Goal: Browse casually: Explore the website without a specific task or goal

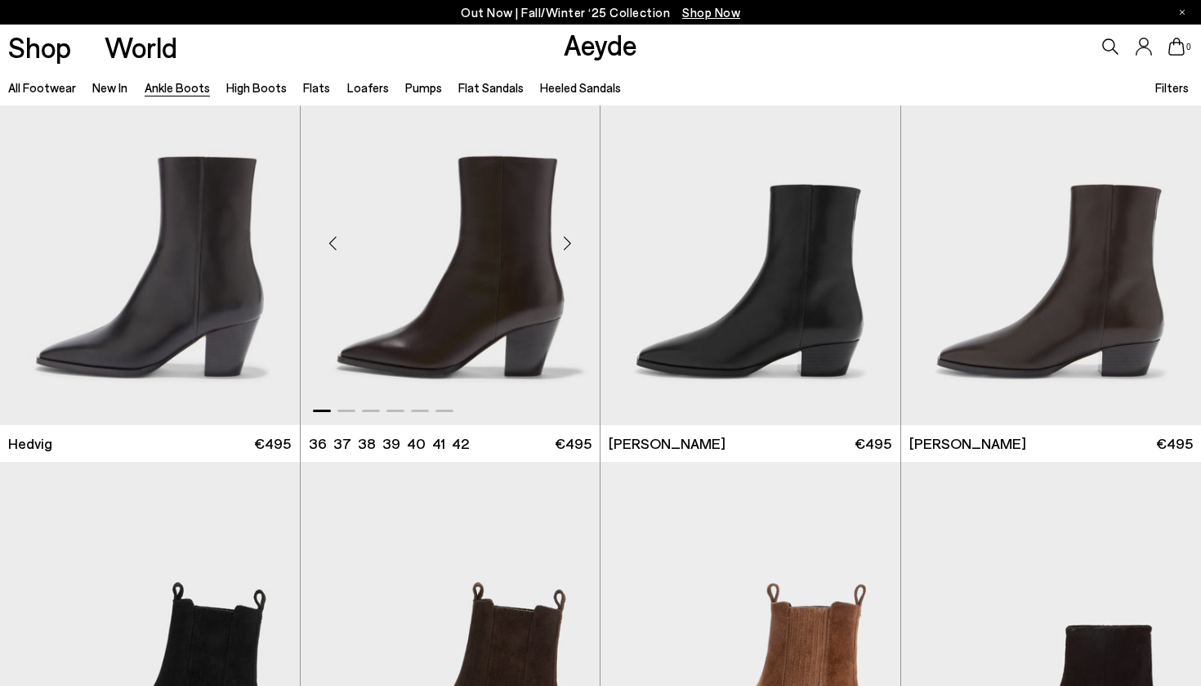
scroll to position [472, 0]
click at [566, 244] on div "Next slide" at bounding box center [567, 241] width 49 height 49
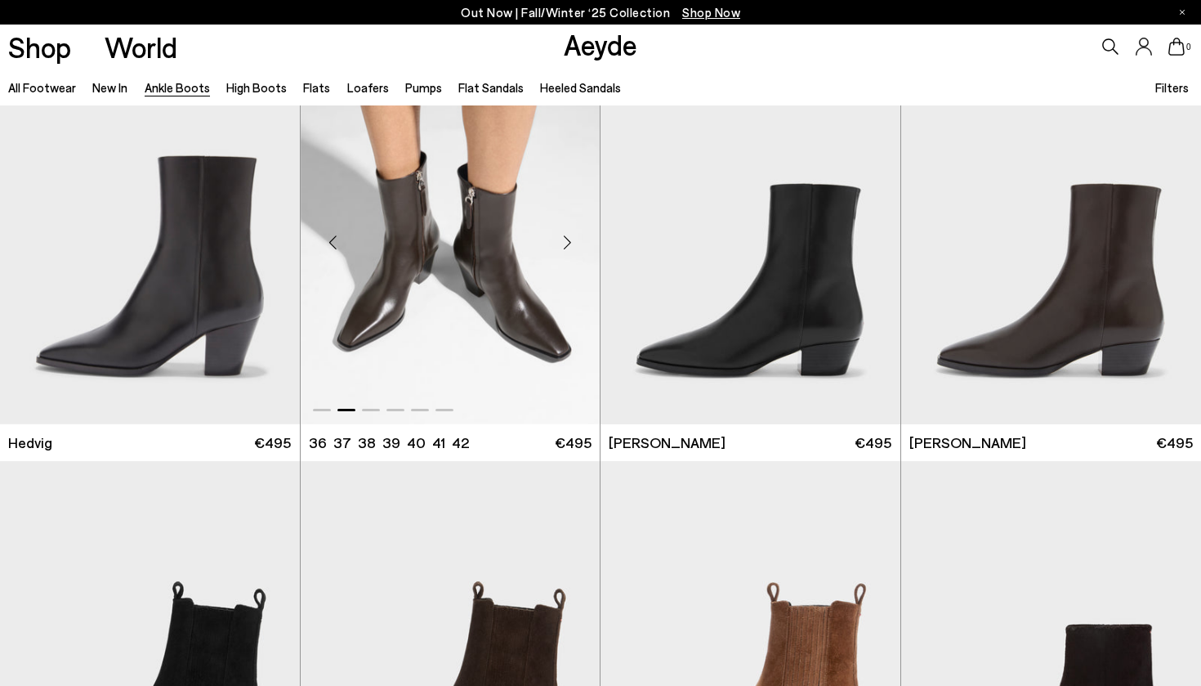
click at [566, 244] on div "Next slide" at bounding box center [567, 241] width 49 height 49
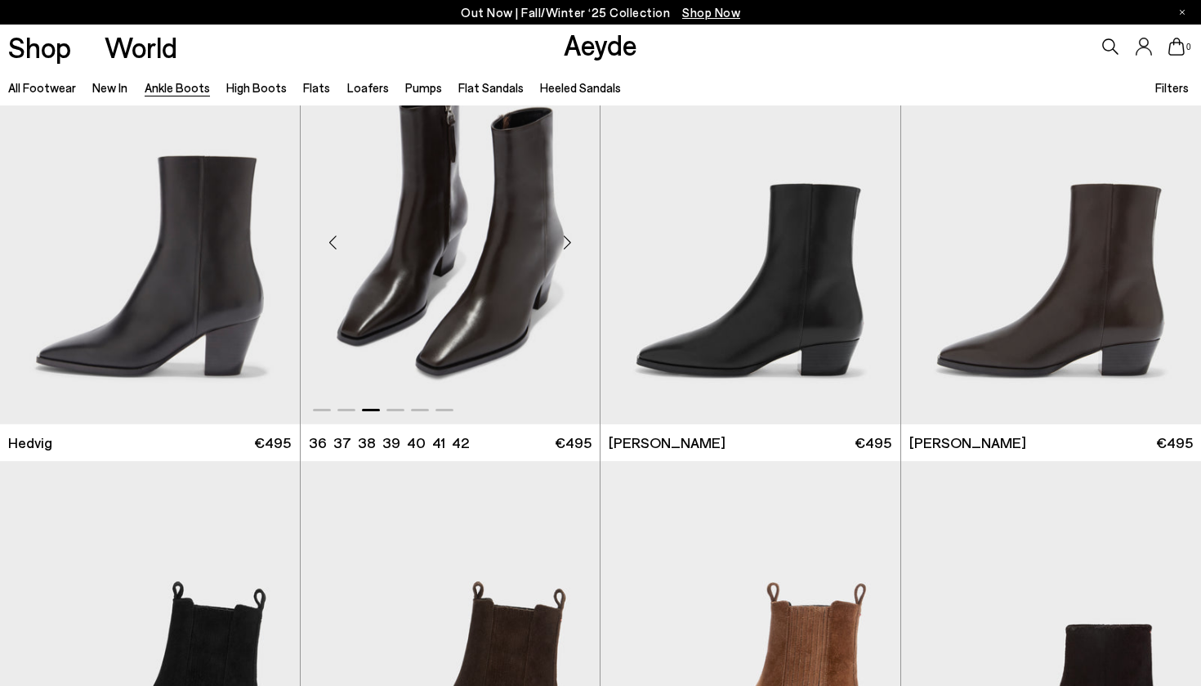
click at [566, 244] on div "Next slide" at bounding box center [567, 241] width 49 height 49
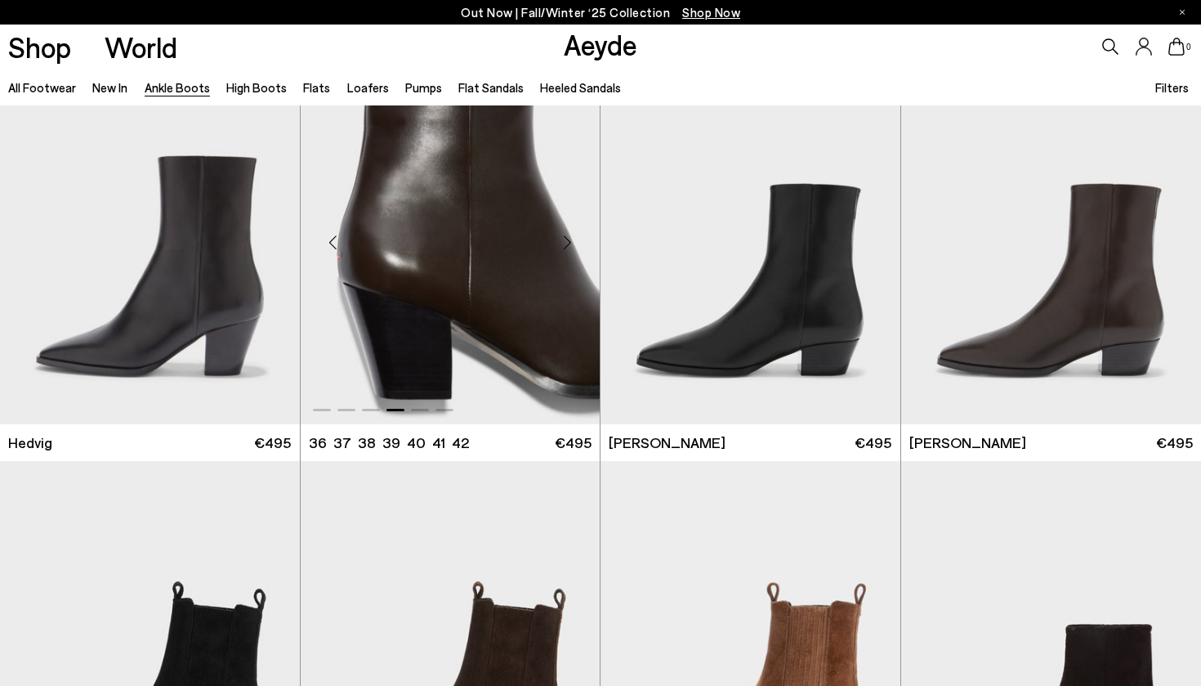
click at [566, 244] on div "Next slide" at bounding box center [567, 241] width 49 height 49
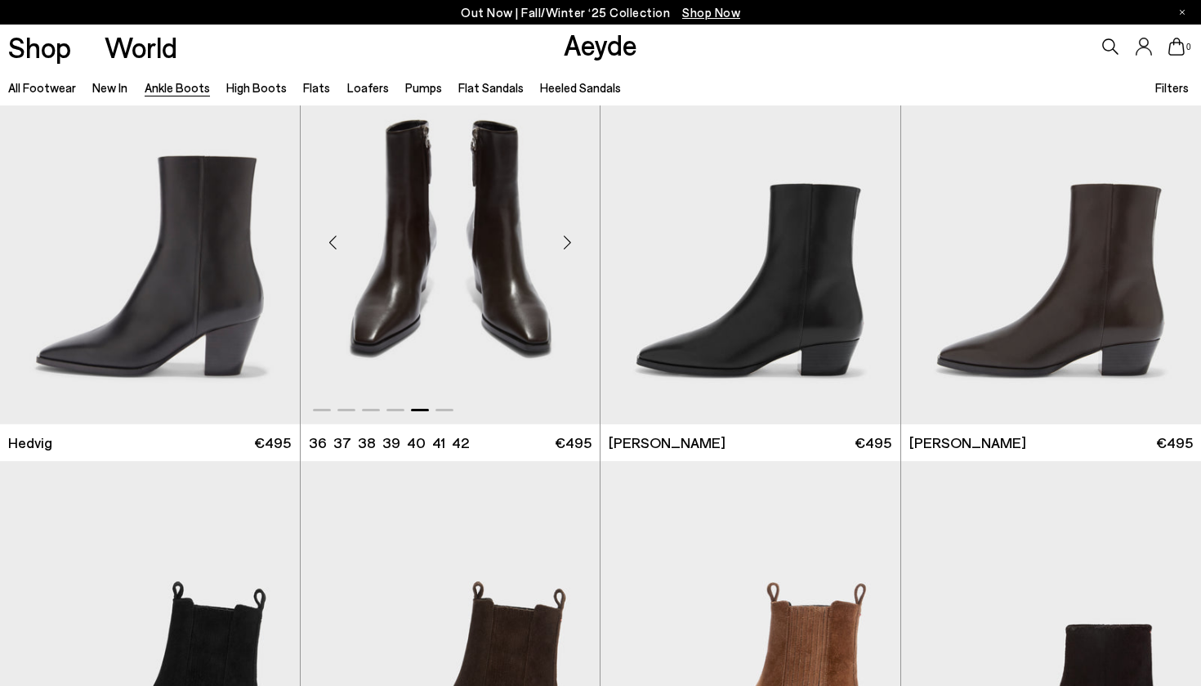
click at [566, 244] on div "Next slide" at bounding box center [567, 241] width 49 height 49
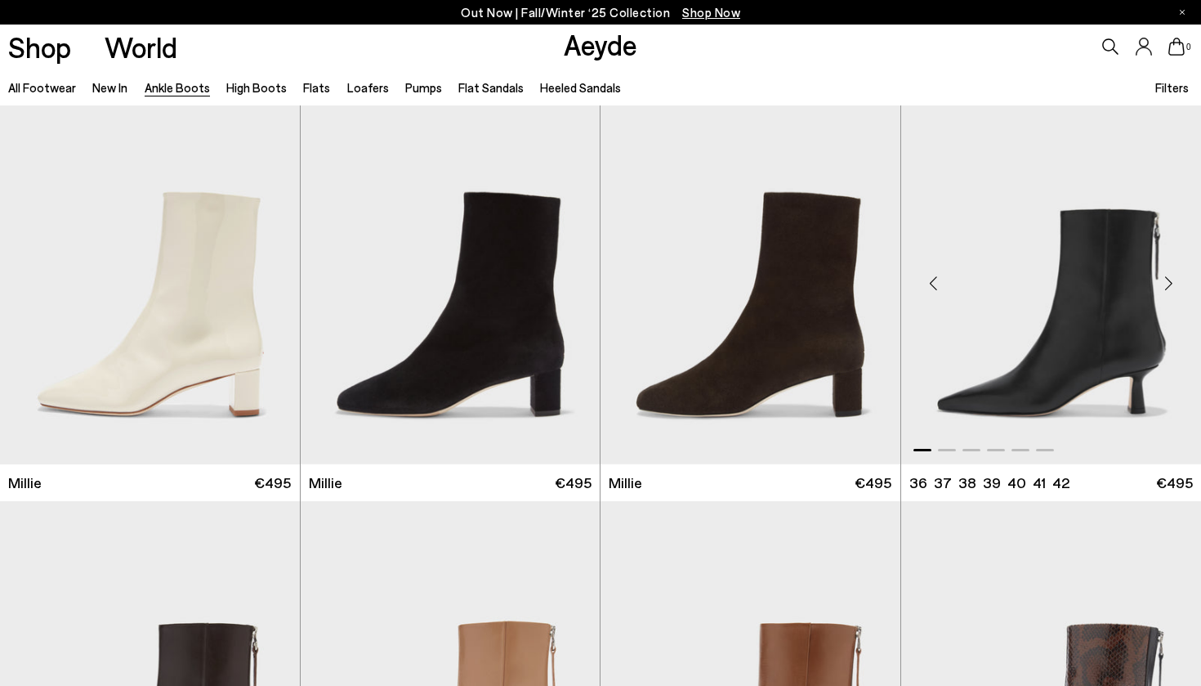
scroll to position [3322, 0]
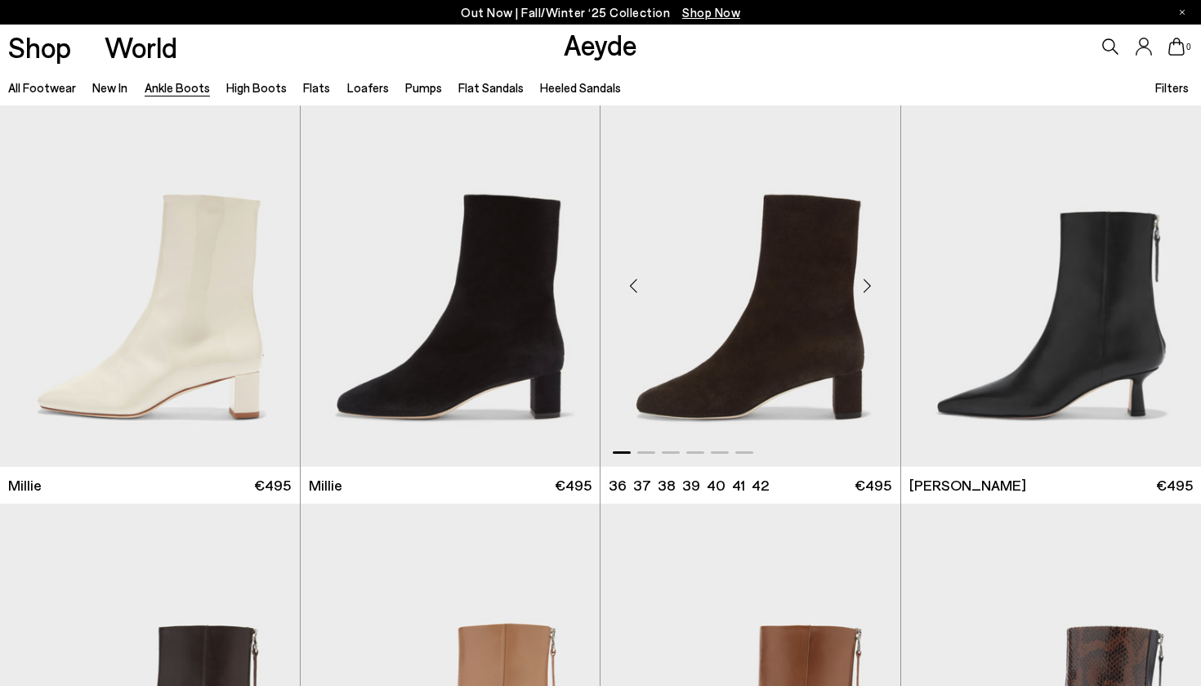
click at [868, 285] on div "Next slide" at bounding box center [867, 285] width 49 height 49
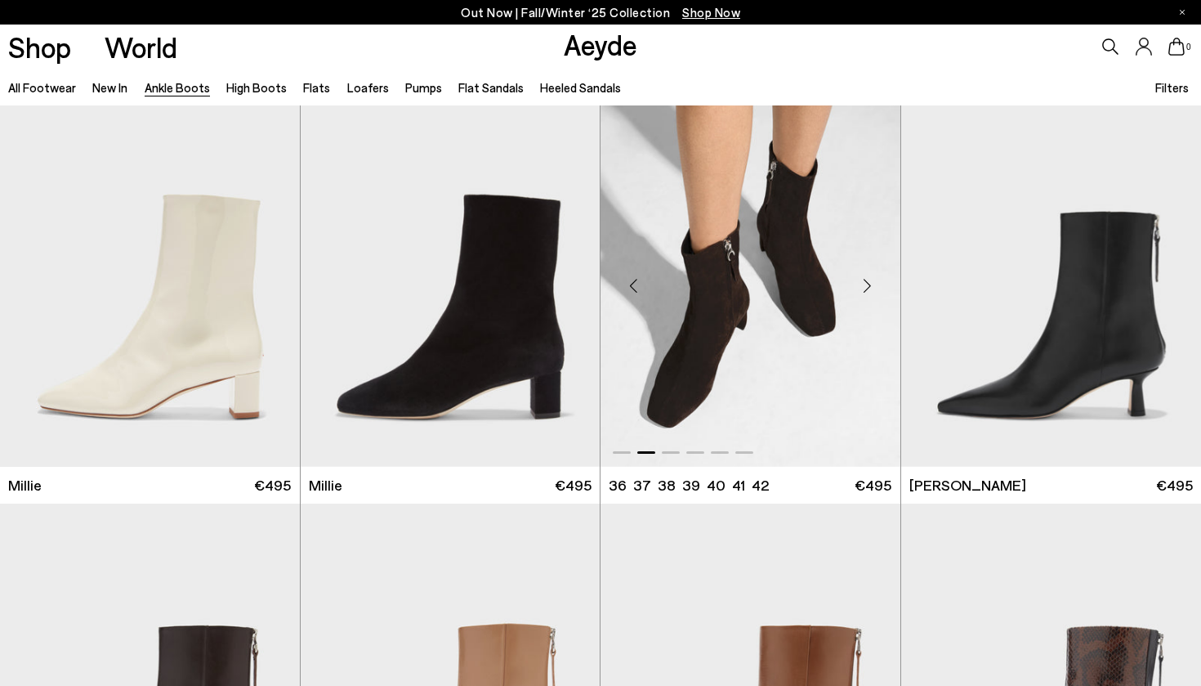
click at [868, 285] on div "Next slide" at bounding box center [867, 285] width 49 height 49
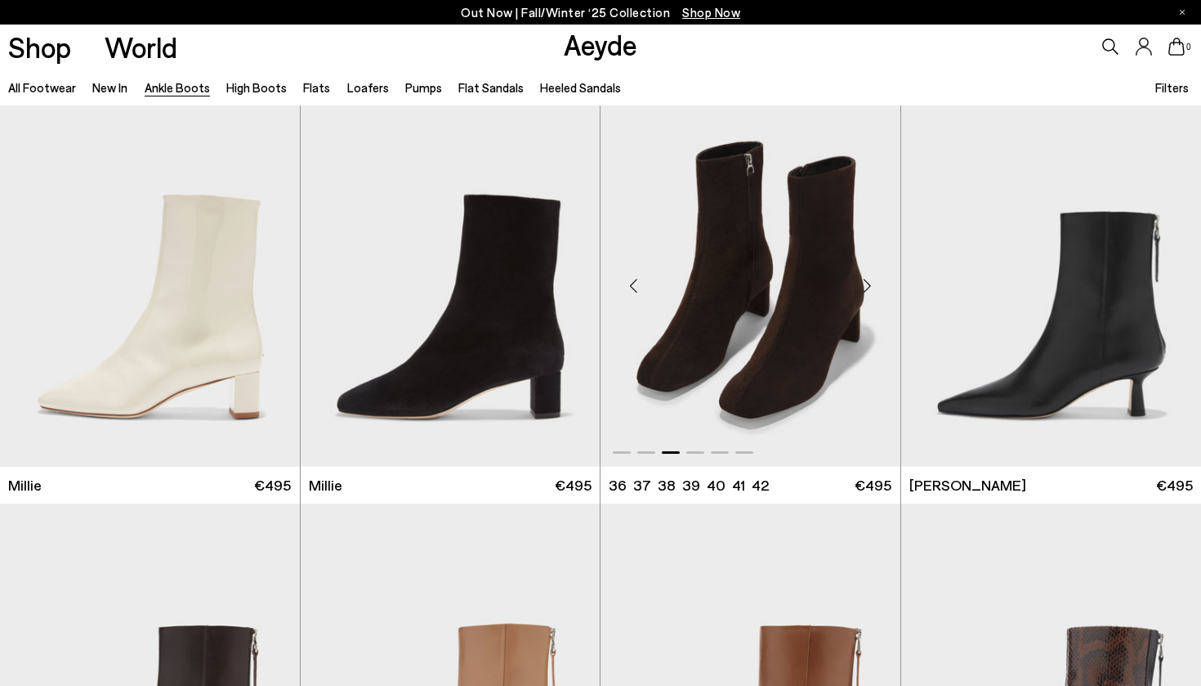
click at [868, 285] on div "Next slide" at bounding box center [867, 285] width 49 height 49
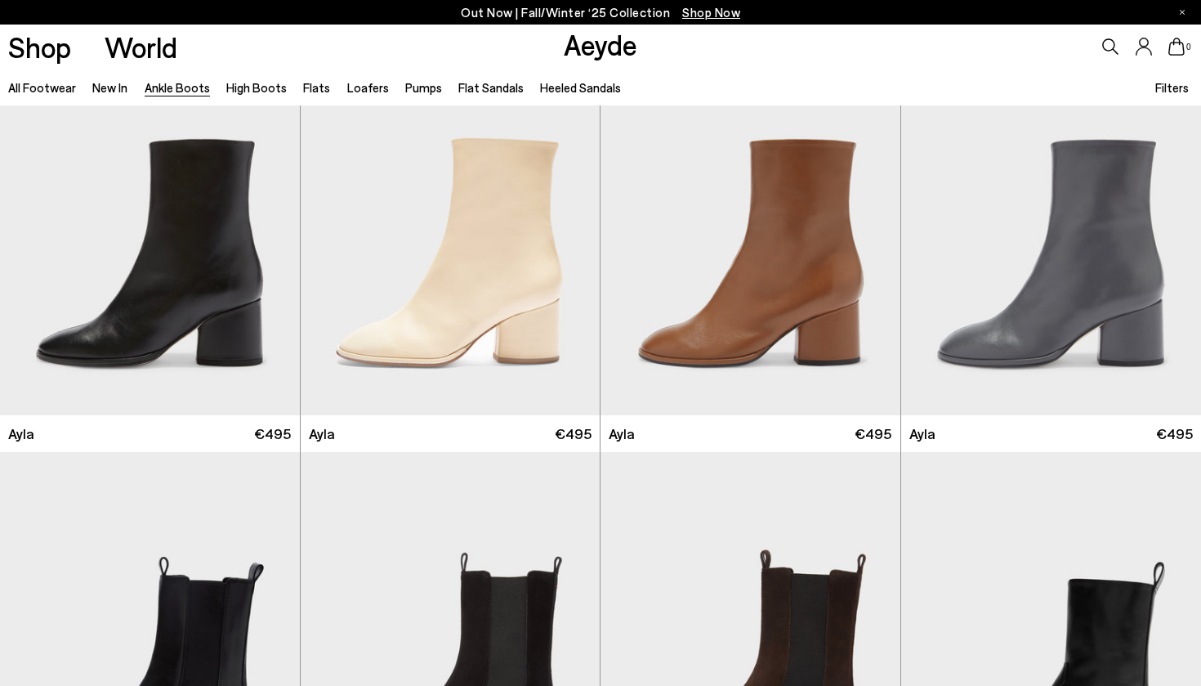
scroll to position [4615, 0]
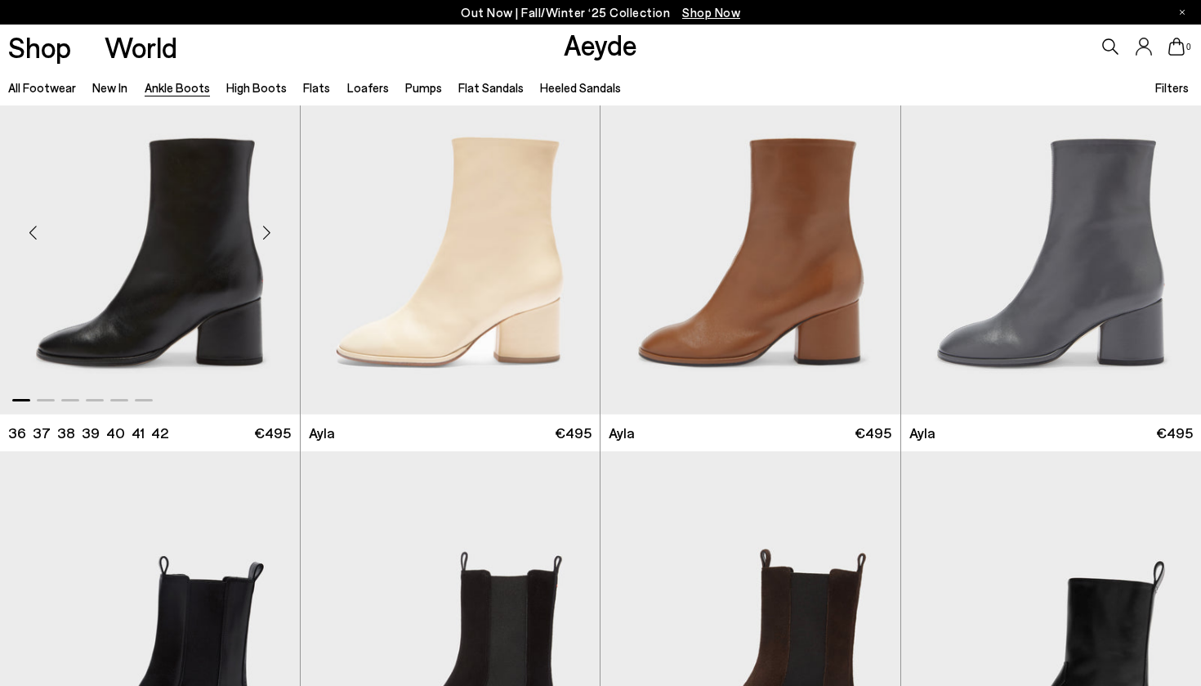
click at [266, 235] on div "Next slide" at bounding box center [267, 232] width 49 height 49
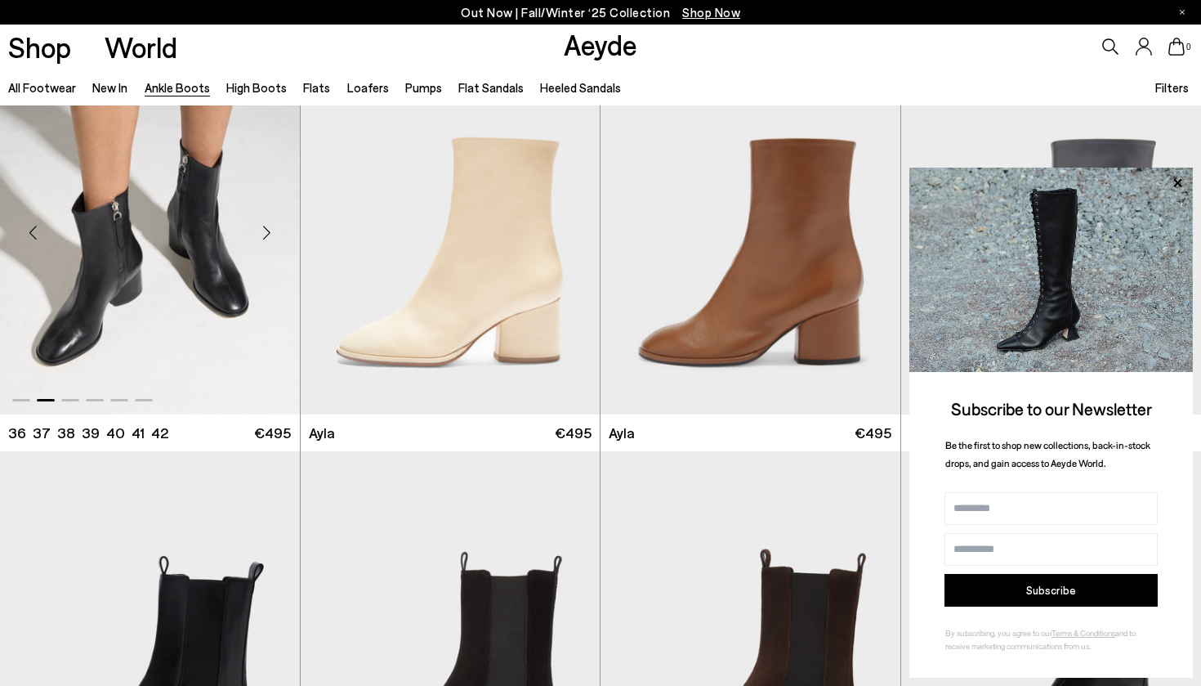
click at [266, 235] on div "Next slide" at bounding box center [267, 232] width 49 height 49
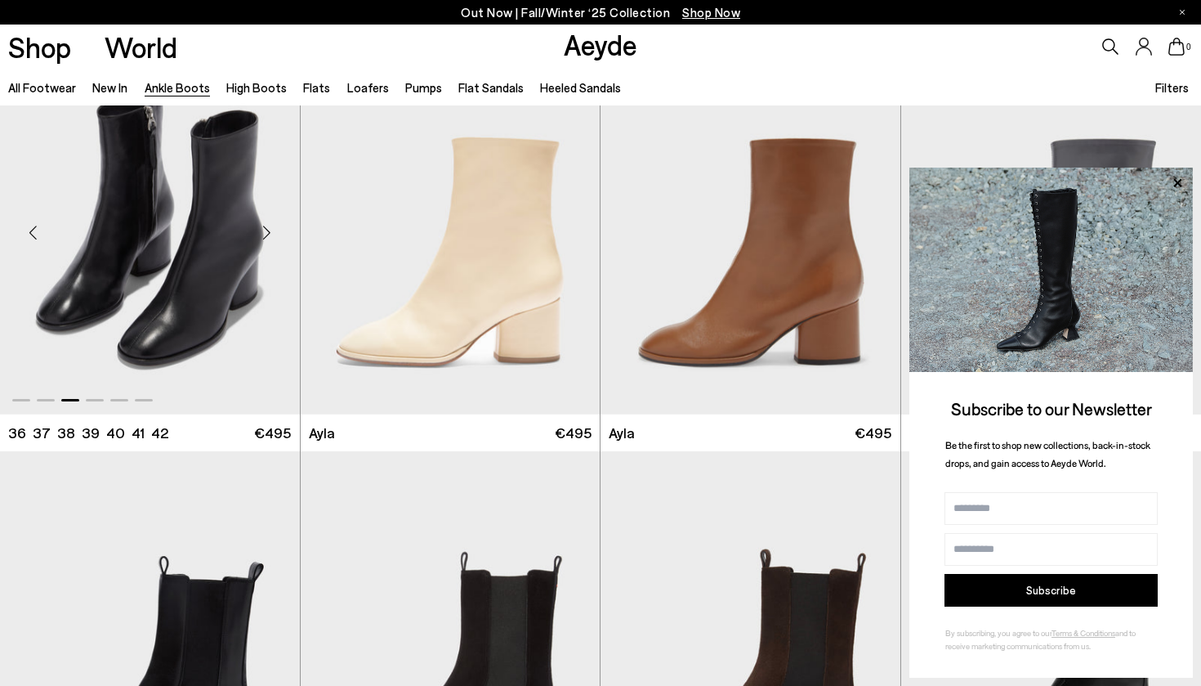
click at [266, 235] on div "Next slide" at bounding box center [267, 232] width 49 height 49
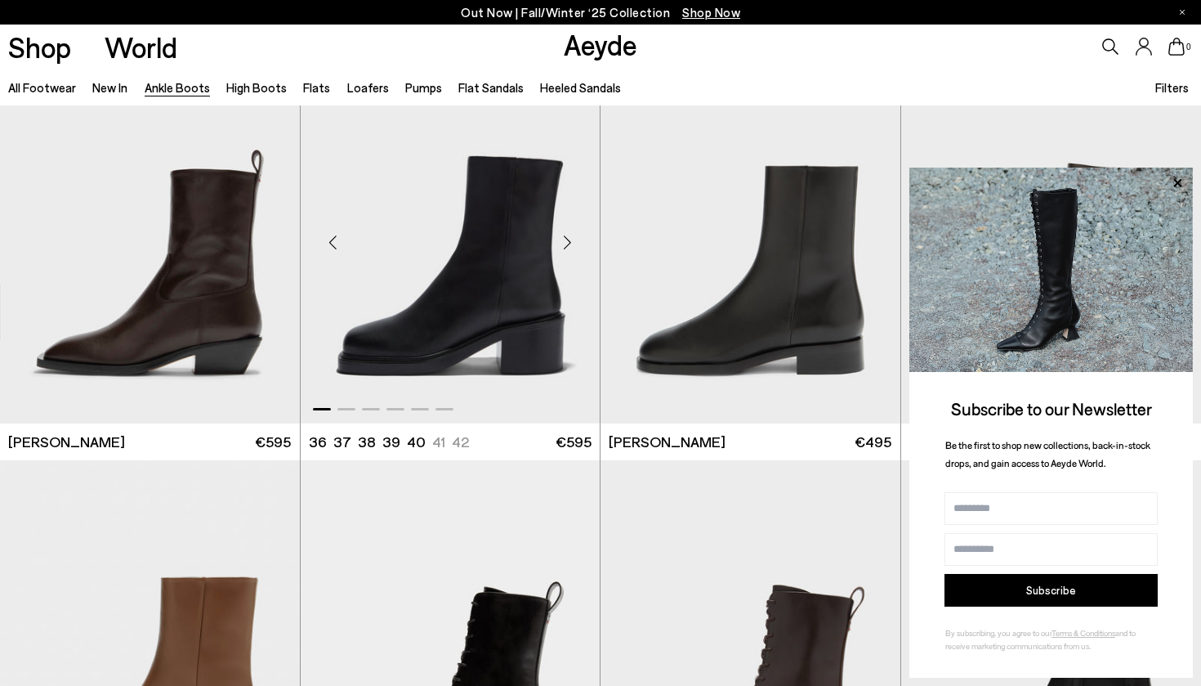
scroll to position [5425, 0]
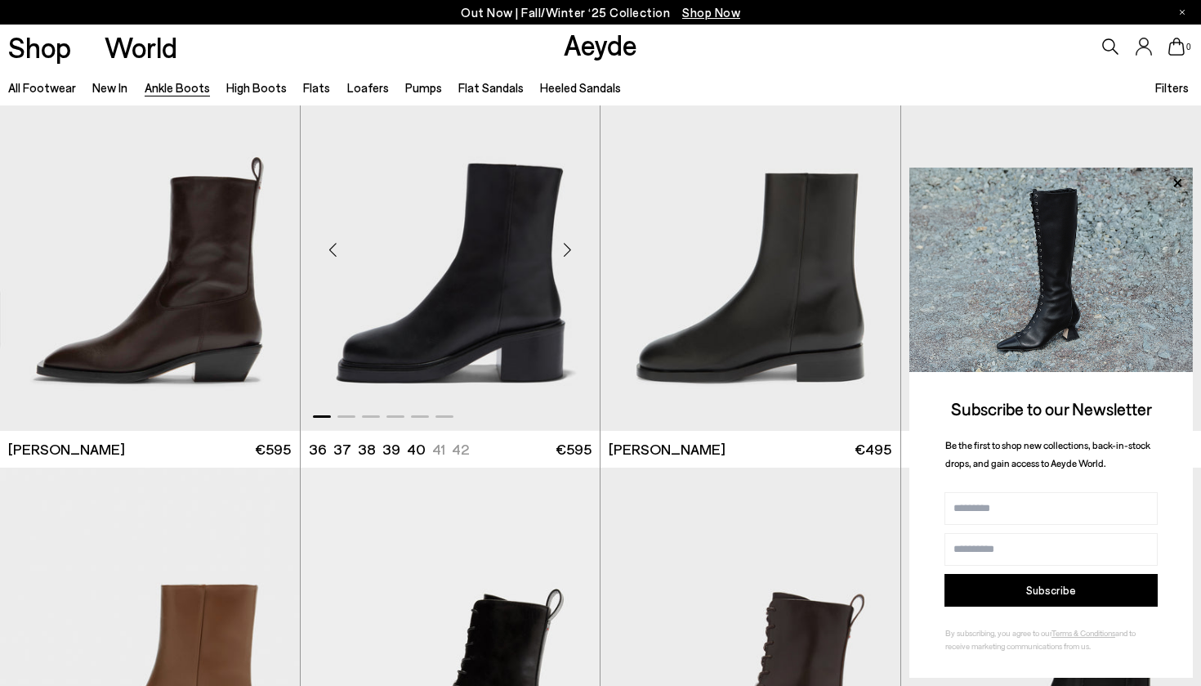
click at [569, 244] on div "Next slide" at bounding box center [567, 249] width 49 height 49
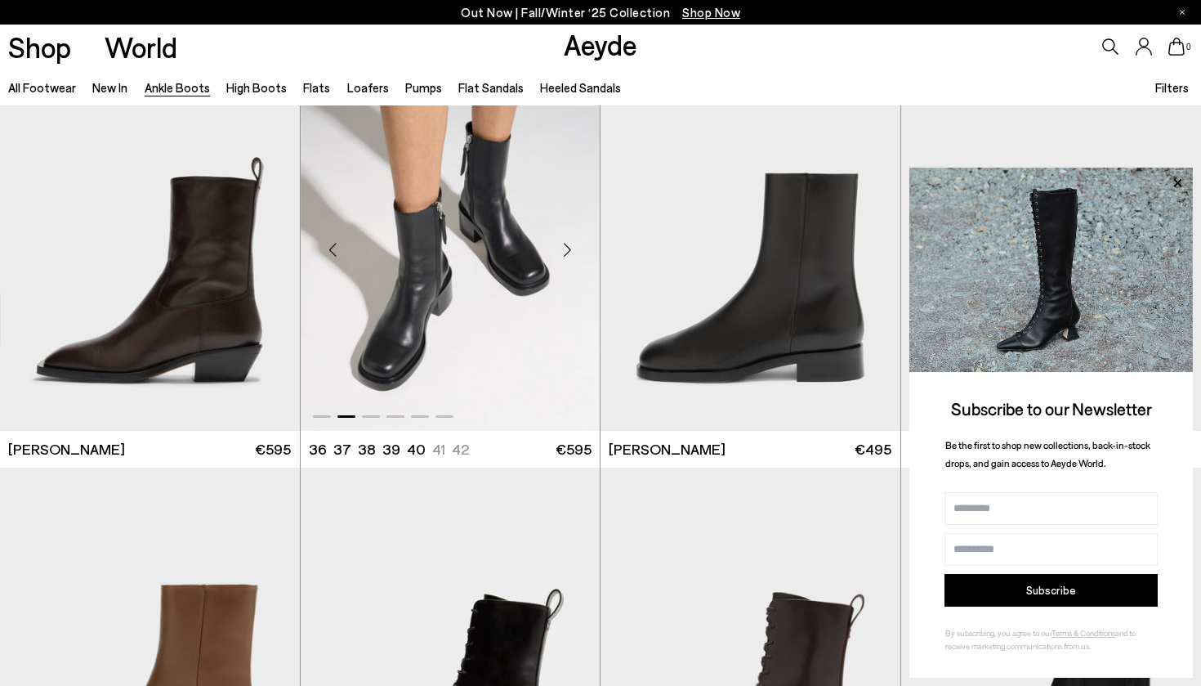
click at [569, 244] on div "Next slide" at bounding box center [567, 249] width 49 height 49
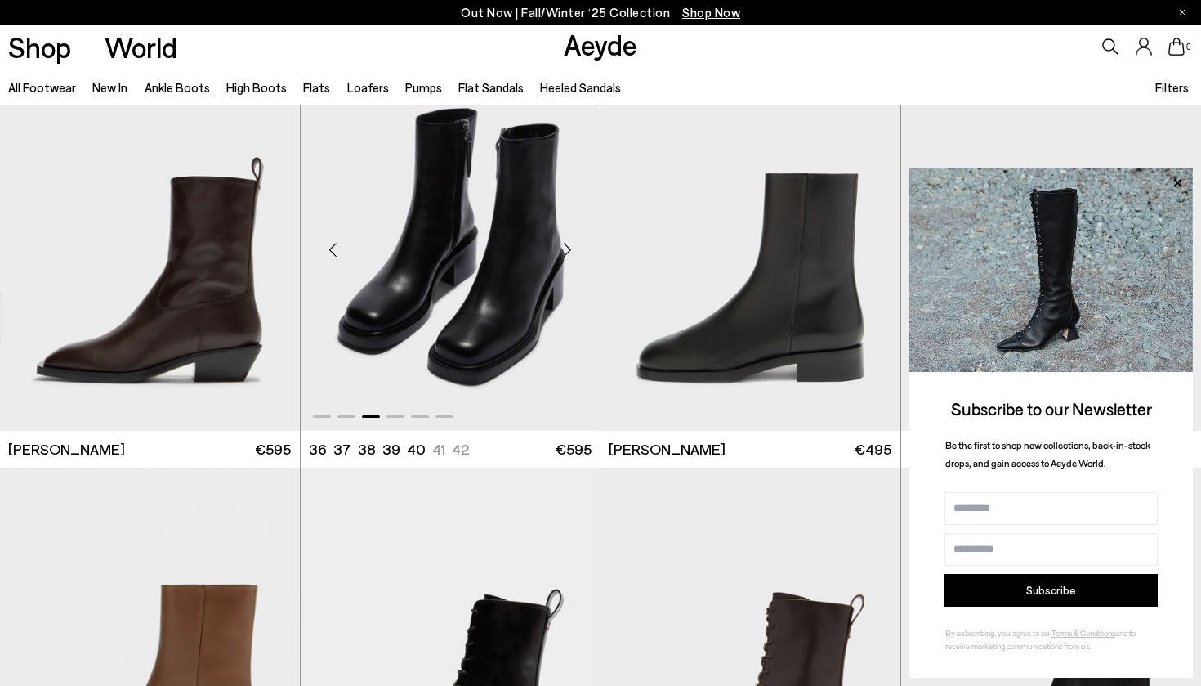
click at [569, 244] on div "Next slide" at bounding box center [567, 249] width 49 height 49
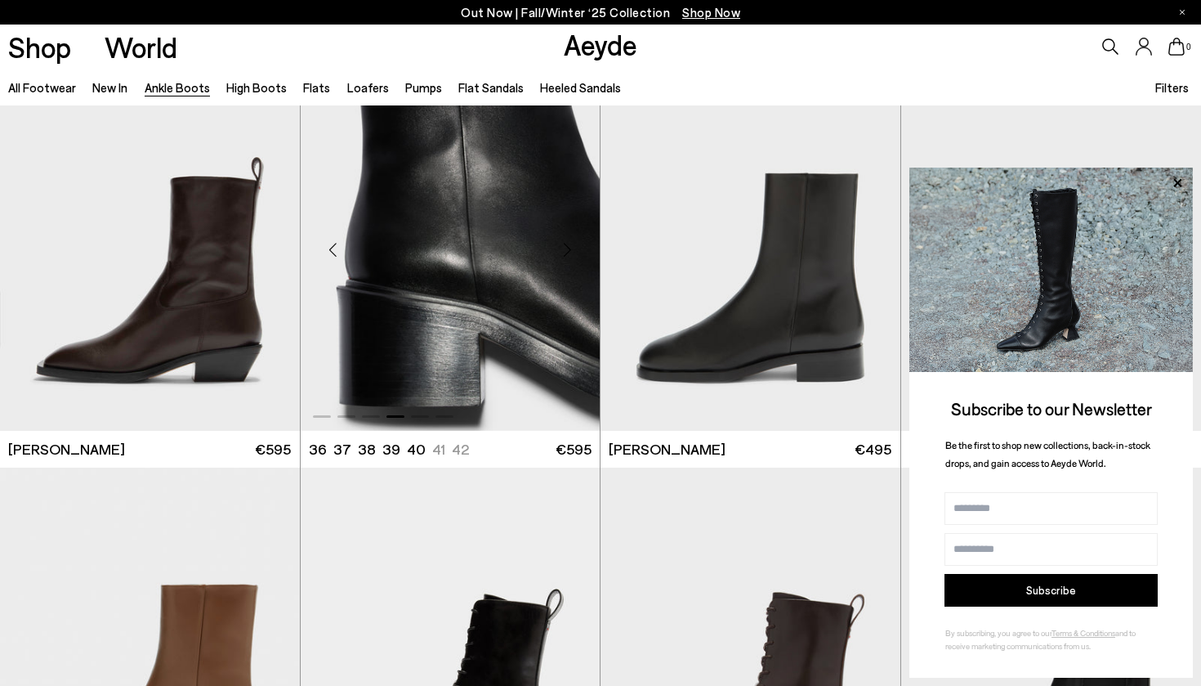
click at [569, 244] on div "Next slide" at bounding box center [567, 249] width 49 height 49
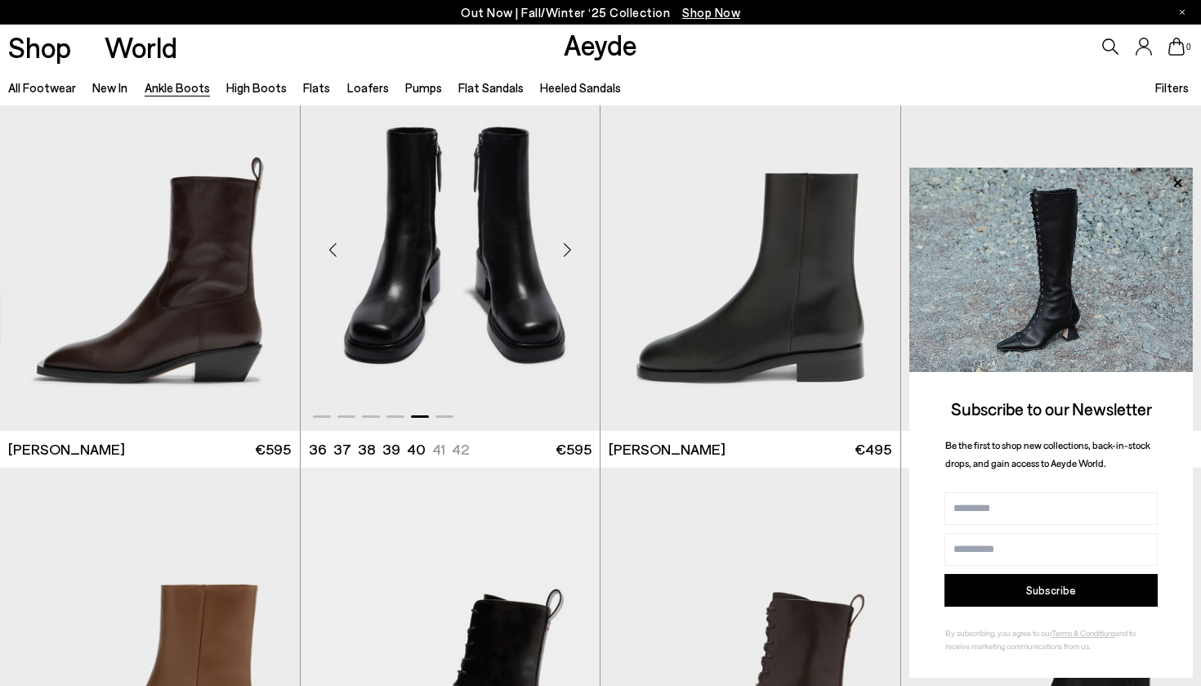
click at [569, 244] on div "Next slide" at bounding box center [567, 249] width 49 height 49
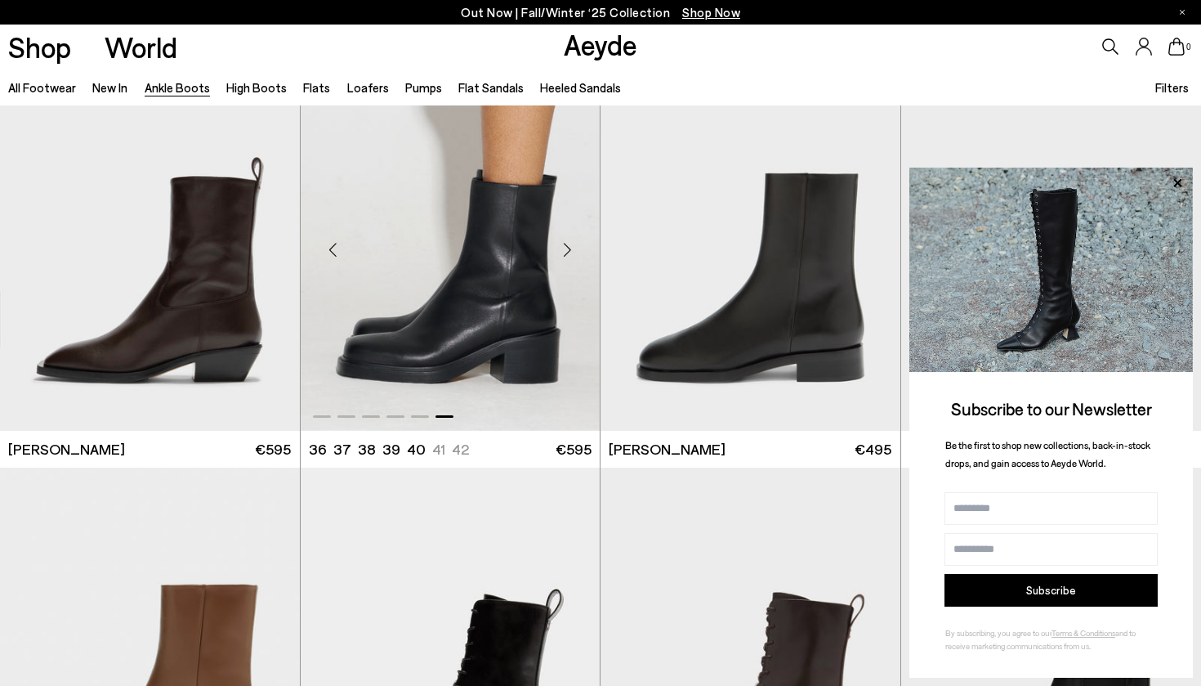
click at [569, 244] on div "Next slide" at bounding box center [567, 249] width 49 height 49
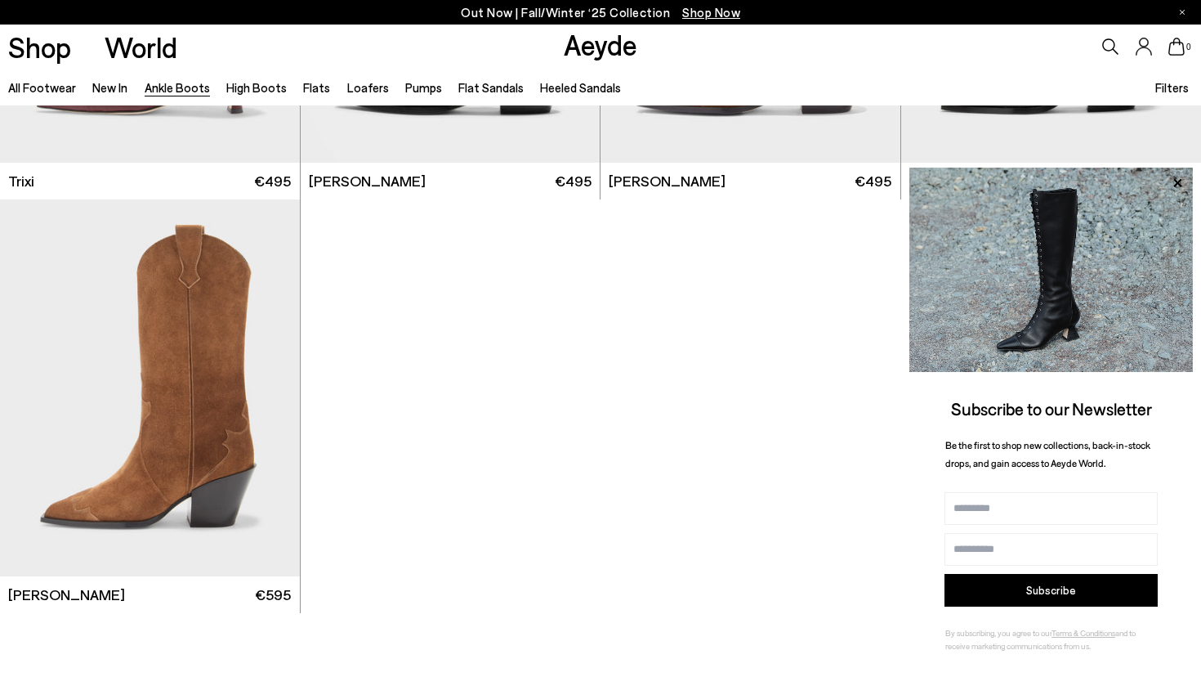
scroll to position [8593, 0]
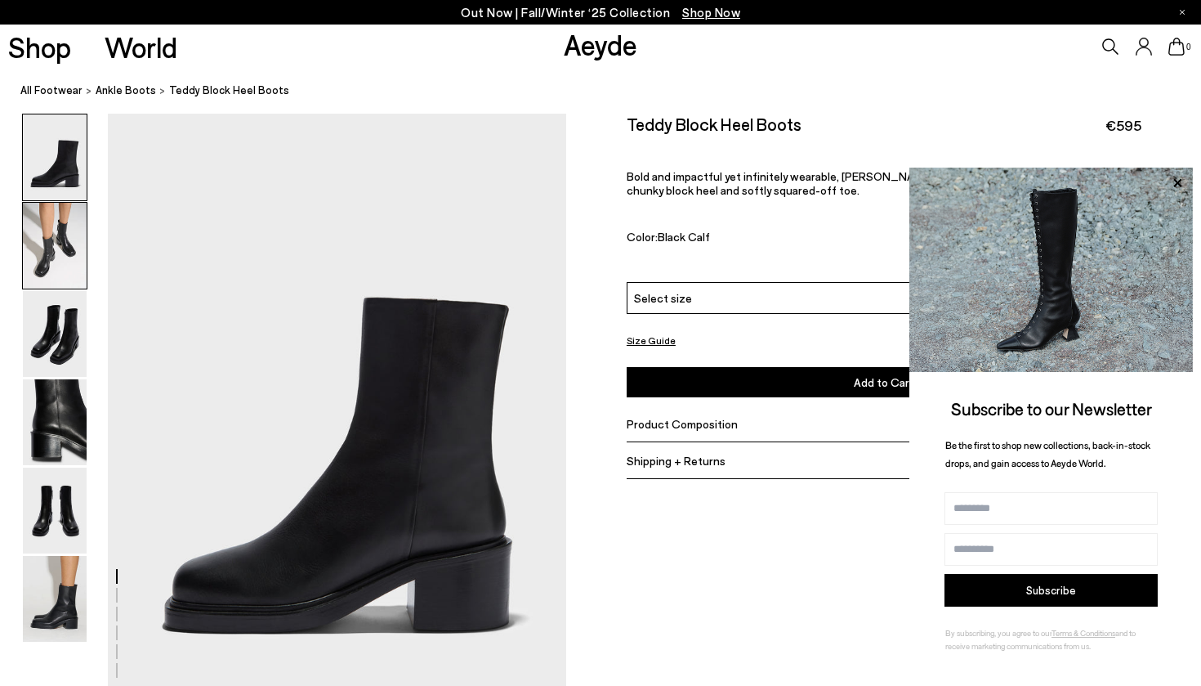
click at [56, 246] on img at bounding box center [55, 246] width 64 height 86
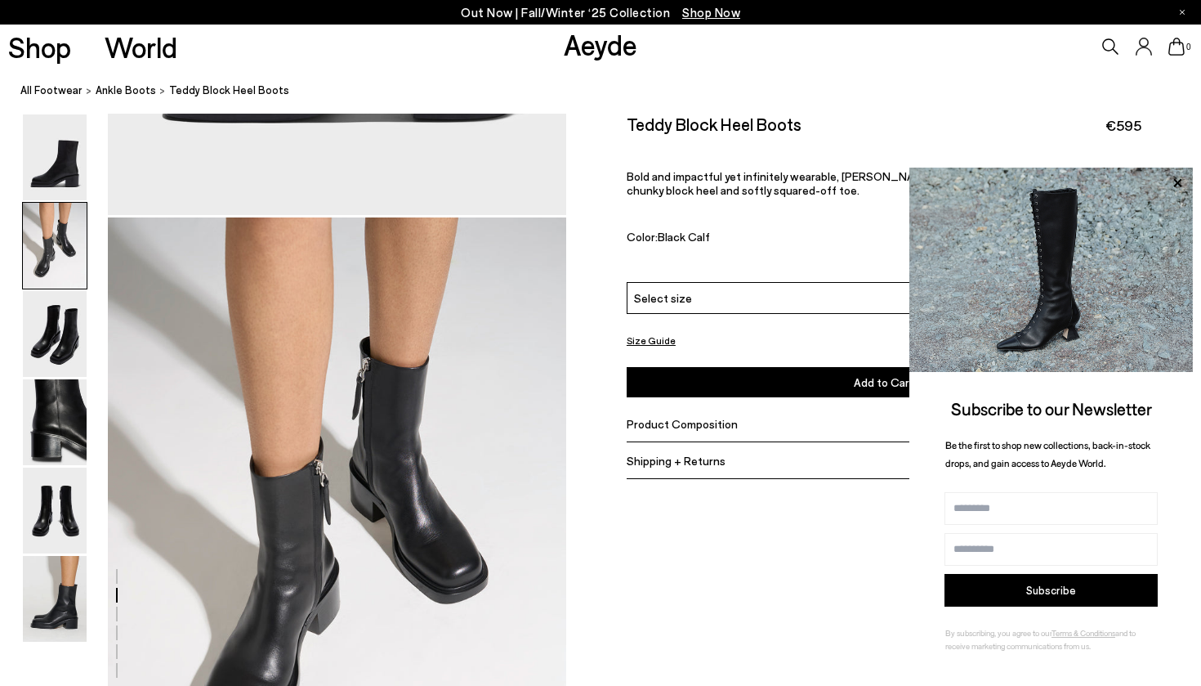
scroll to position [615, 0]
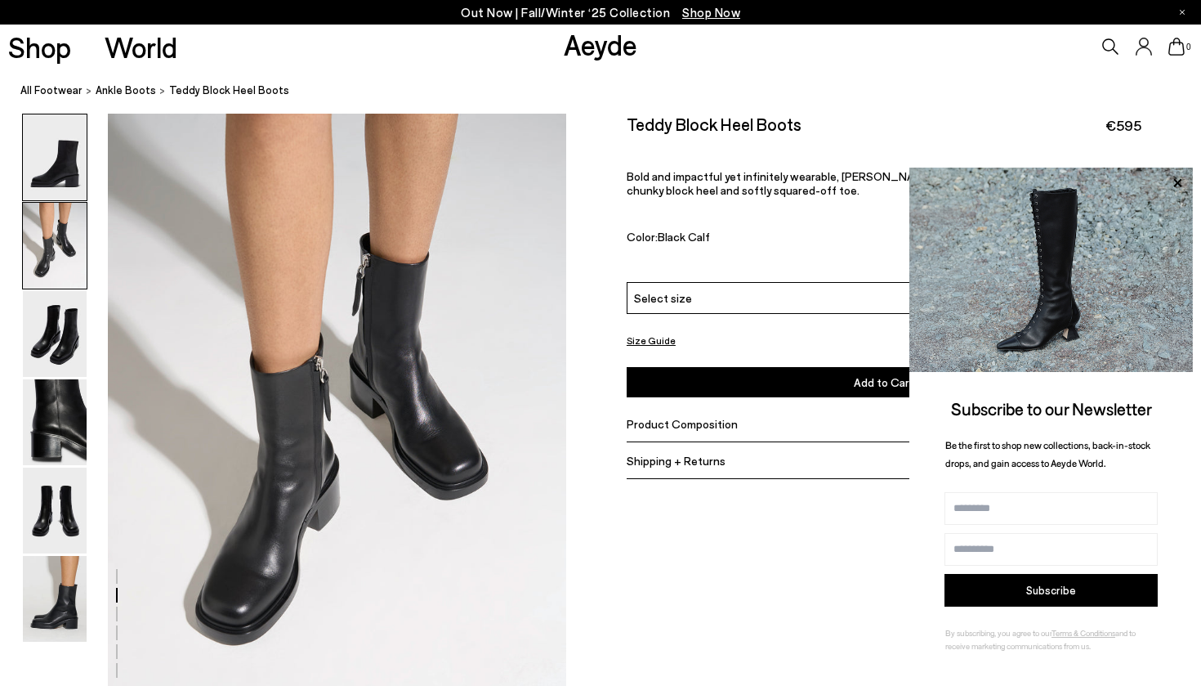
click at [56, 154] on img at bounding box center [55, 157] width 64 height 86
